Goal: Task Accomplishment & Management: Manage account settings

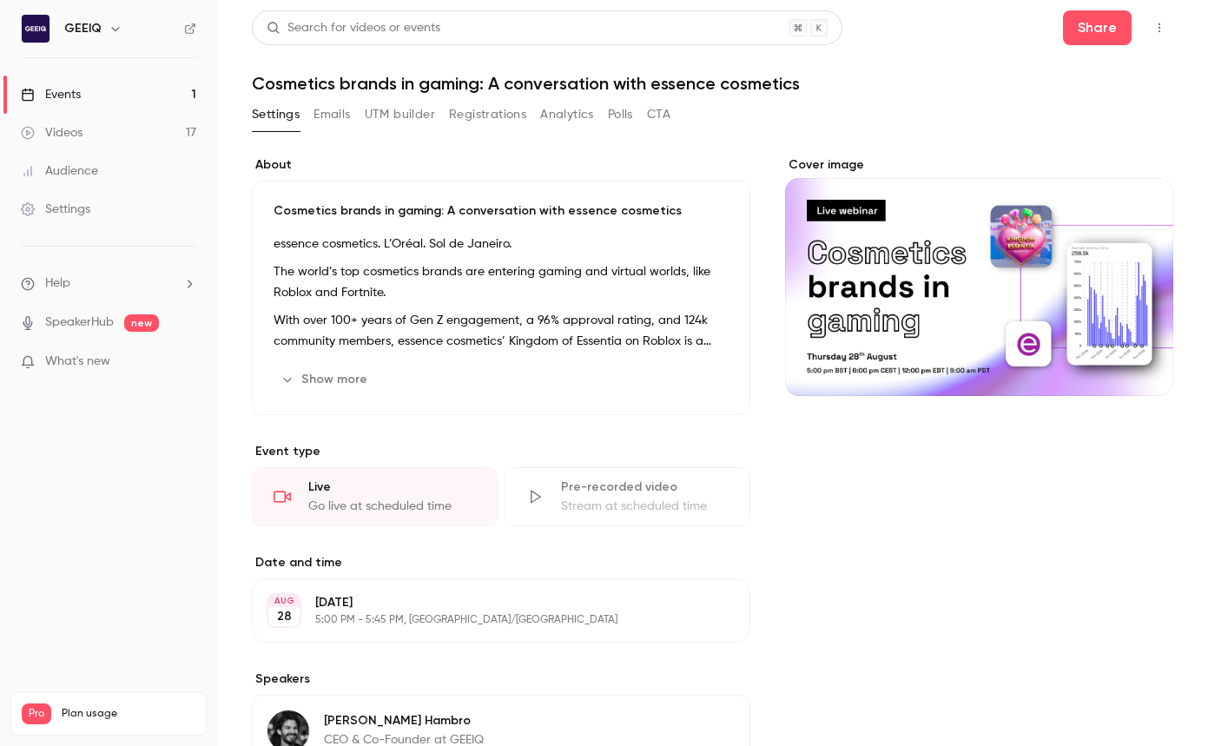
click at [402, 275] on p "The world’s top cosmetics brands are entering gaming and virtual worlds, like R…" at bounding box center [501, 282] width 455 height 42
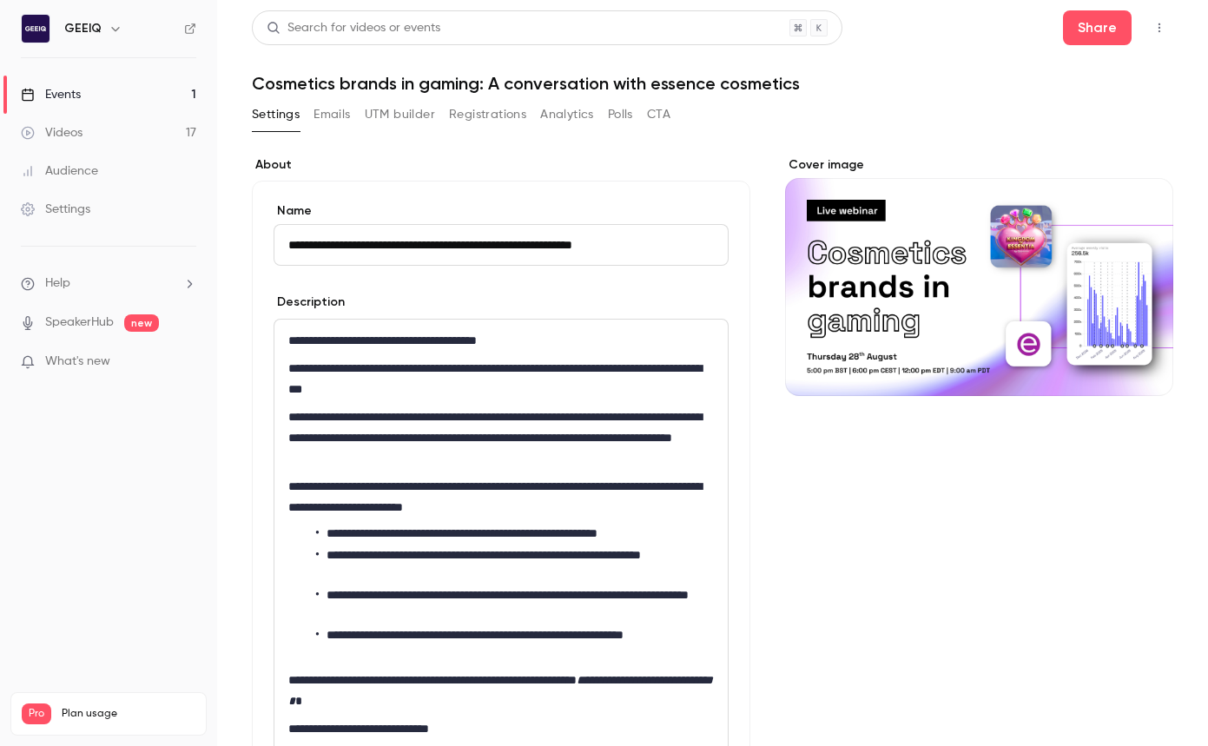
click at [327, 189] on div "**********" at bounding box center [501, 511] width 498 height 661
click at [469, 119] on button "Registrations" at bounding box center [487, 115] width 77 height 28
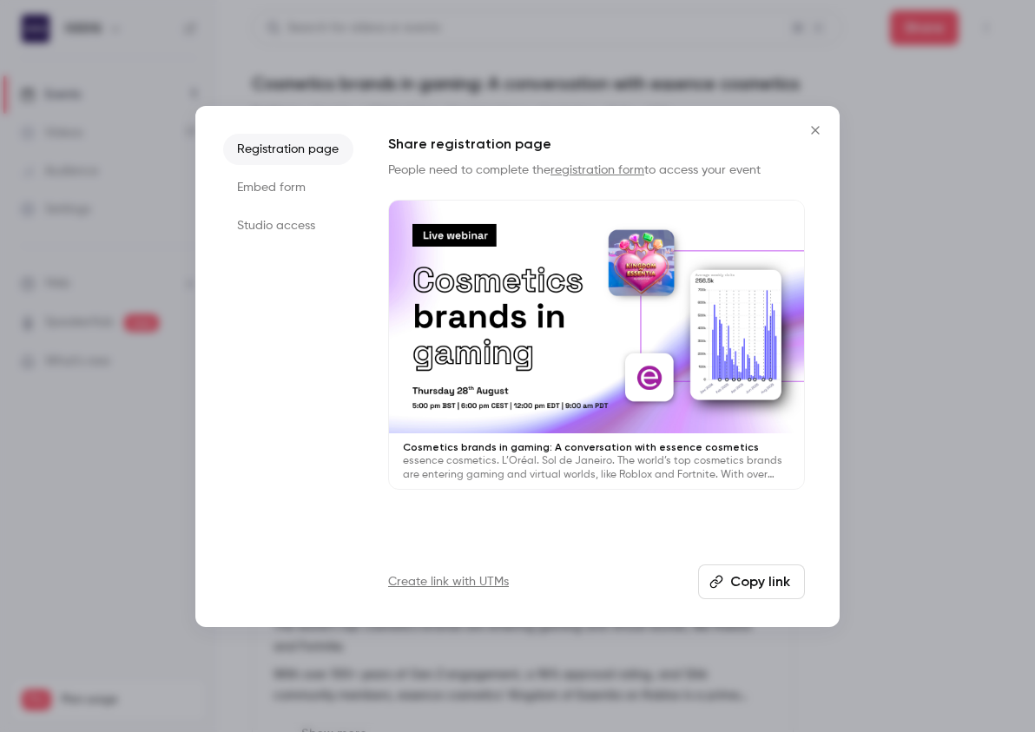
click at [823, 129] on icon "Close" at bounding box center [815, 130] width 21 height 14
